Goal: Navigation & Orientation: Find specific page/section

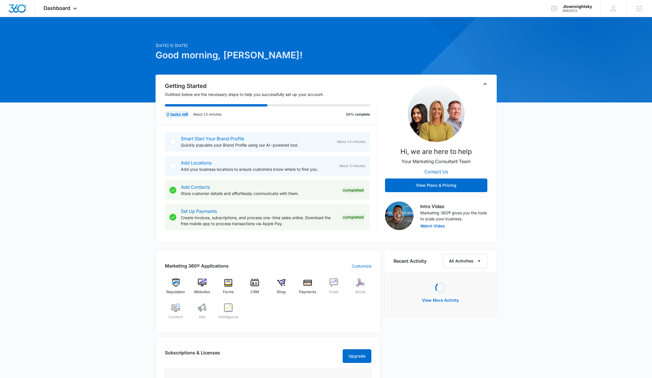
click at [49, 149] on div "[DATE] is [DATE] Good morning, [PERSON_NAME]! Getting Started Outlined below ar…" at bounding box center [326, 270] width 652 height 493
click at [63, 7] on span "Dashboard" at bounding box center [57, 8] width 27 height 6
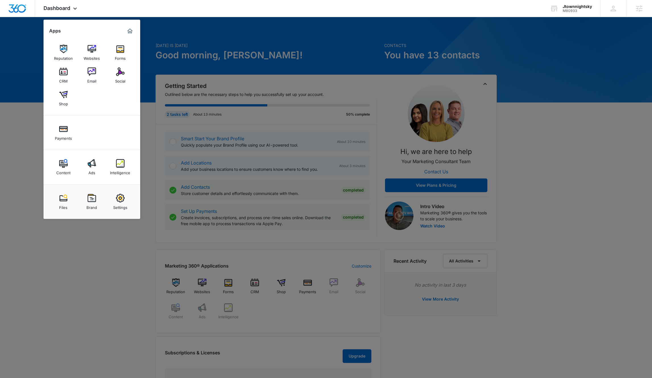
click at [368, 63] on div at bounding box center [326, 189] width 652 height 378
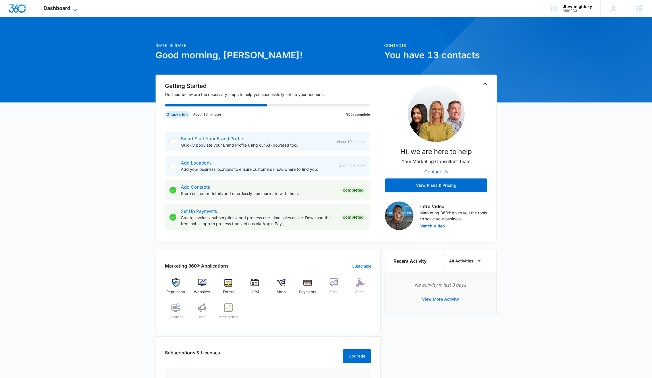
click at [56, 8] on span "Dashboard" at bounding box center [57, 8] width 27 height 6
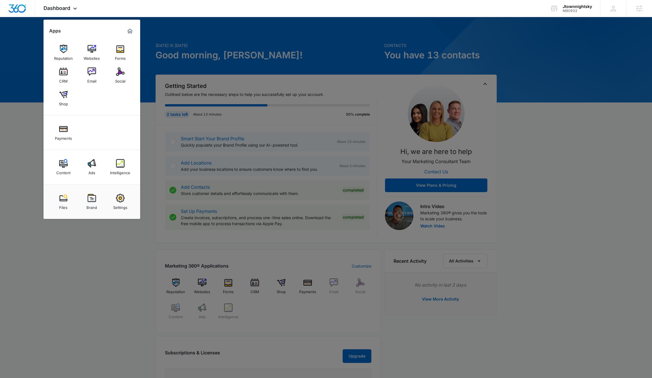
click at [93, 195] on img at bounding box center [92, 198] width 9 height 9
